Goal: Navigation & Orientation: Find specific page/section

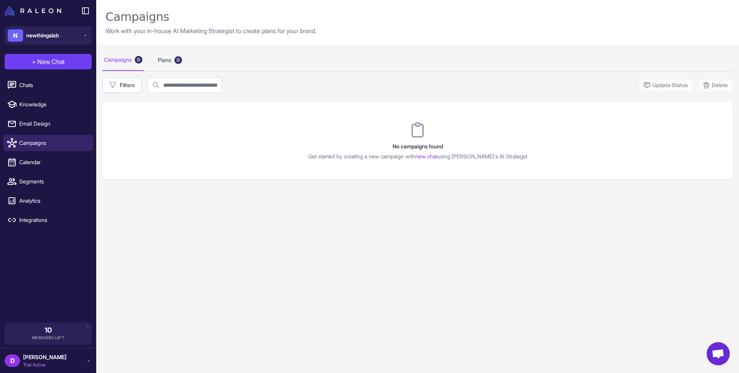
click at [284, 54] on div "Campaigns 0 Plans 0" at bounding box center [417, 60] width 631 height 22
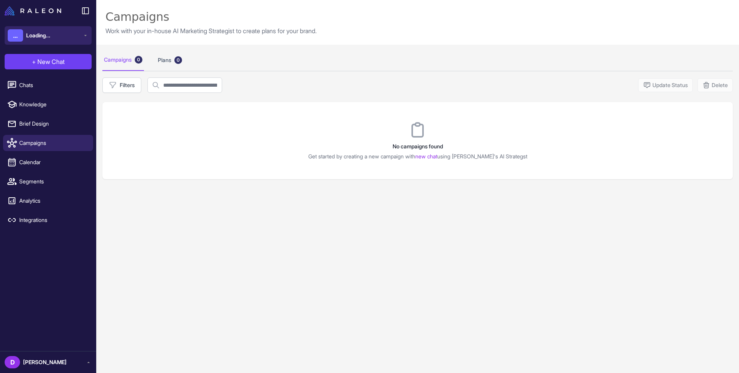
click at [66, 42] on button "... Loading..." at bounding box center [48, 35] width 87 height 18
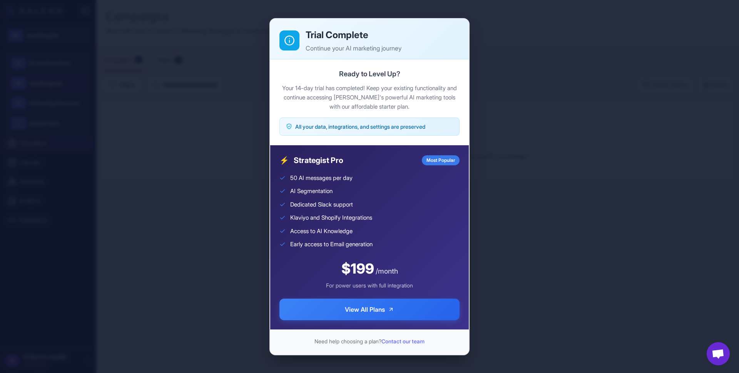
click at [542, 182] on div "Trial Complete Continue your AI marketing journey Ready to Level Up? Your 14-da…" at bounding box center [369, 186] width 739 height 360
click at [545, 83] on div "Trial Complete Continue your AI marketing journey Ready to Level Up? Your 14-da…" at bounding box center [369, 186] width 739 height 360
click at [534, 262] on div "Trial Complete Continue your AI marketing journey Ready to Level Up? Your 14-da…" at bounding box center [369, 186] width 739 height 360
click at [526, 305] on div "Trial Complete Continue your AI marketing journey Ready to Level Up? Your 14-da…" at bounding box center [369, 186] width 739 height 360
click at [526, 100] on div "Trial Complete Continue your AI marketing journey Ready to Level Up? Your 14-da…" at bounding box center [369, 186] width 739 height 360
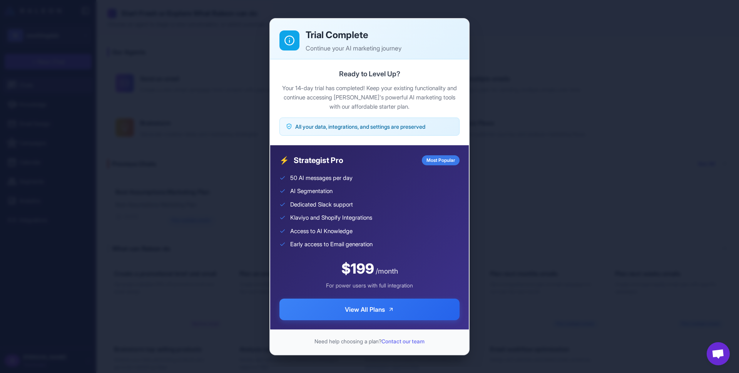
click at [185, 62] on div "Trial Complete Continue your AI marketing journey Ready to Level Up? Your 14-da…" at bounding box center [369, 186] width 739 height 360
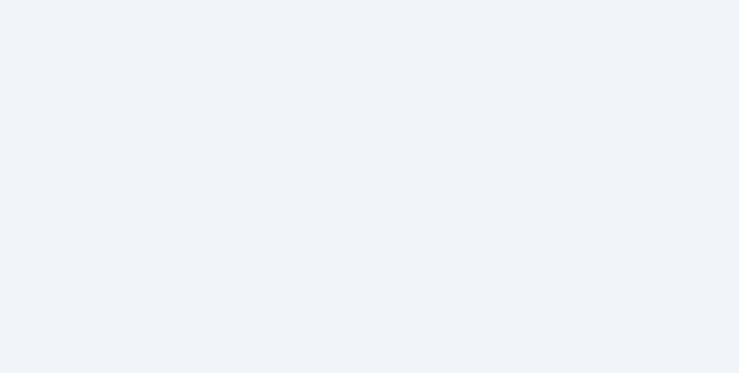
click at [71, 0] on html at bounding box center [369, 0] width 739 height 0
click at [76, 0] on html at bounding box center [369, 0] width 739 height 0
click at [78, 0] on html at bounding box center [369, 0] width 739 height 0
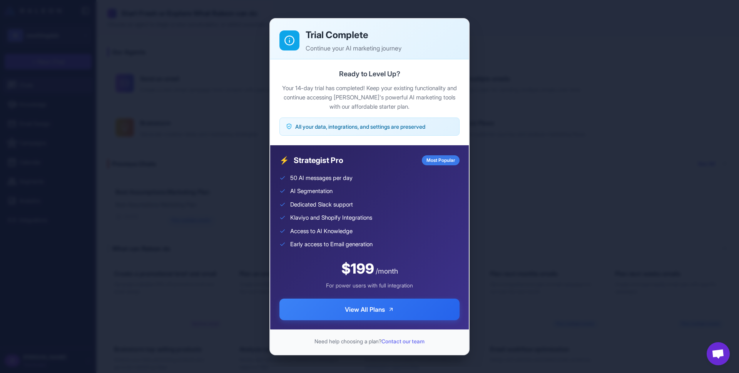
click at [560, 116] on div "Trial Complete Continue your AI marketing journey Ready to Level Up? Your 14-da…" at bounding box center [369, 186] width 739 height 360
